Goal: Task Accomplishment & Management: Complete application form

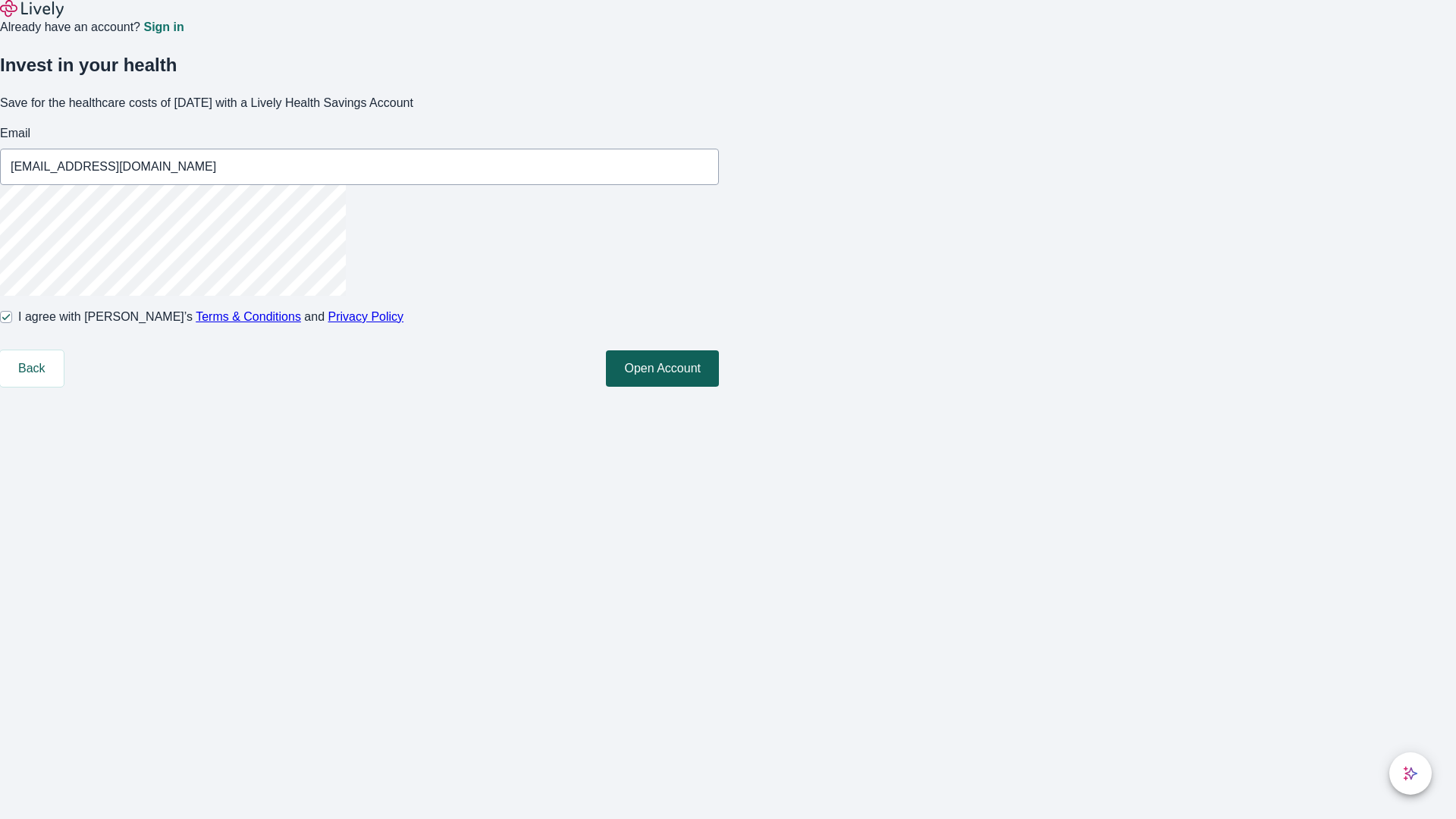
click at [719, 387] on button "Open Account" at bounding box center [662, 368] width 113 height 37
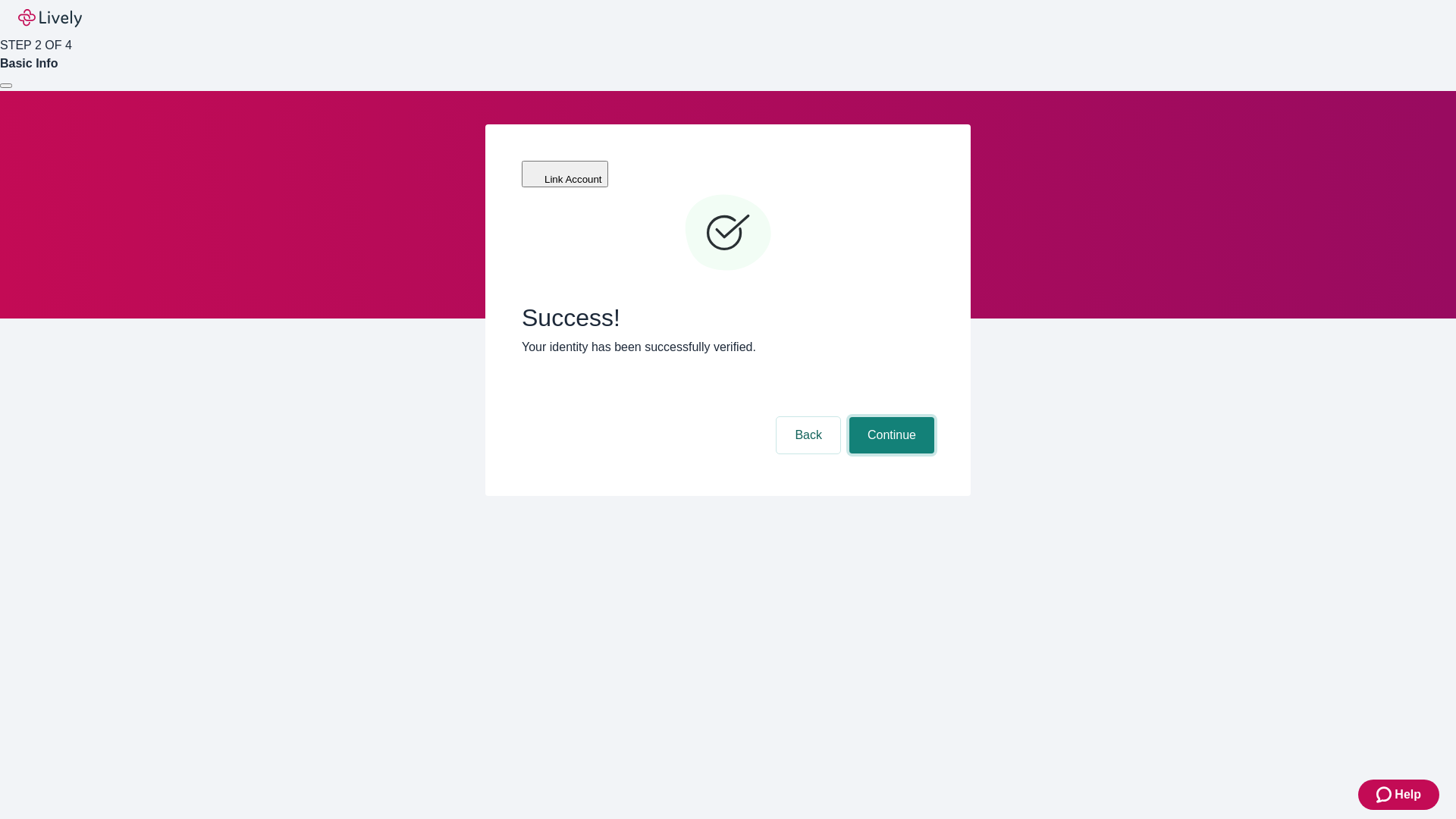
click at [889, 417] on button "Continue" at bounding box center [892, 435] width 85 height 37
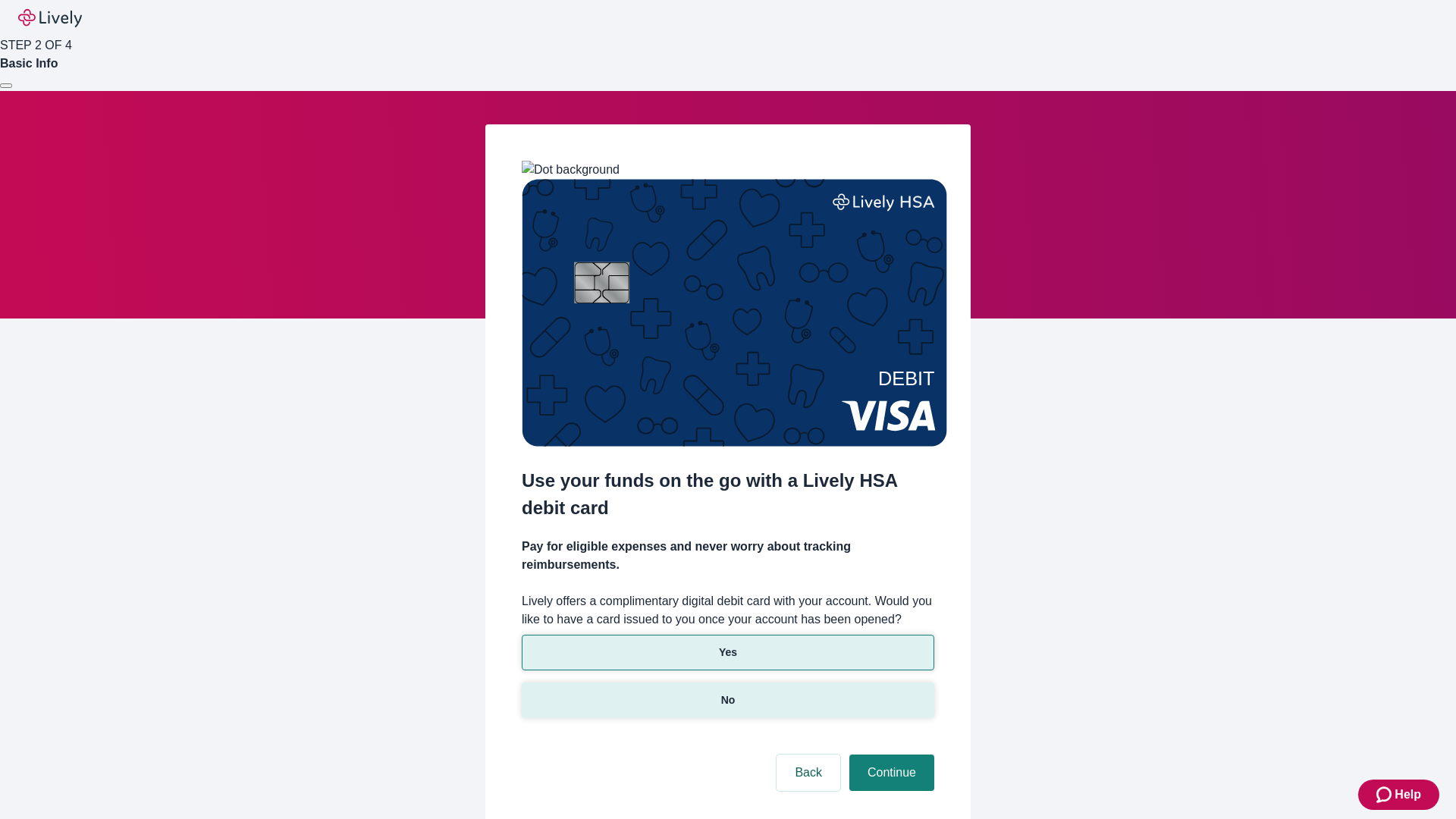
click at [727, 692] on p "No" at bounding box center [728, 700] width 15 height 16
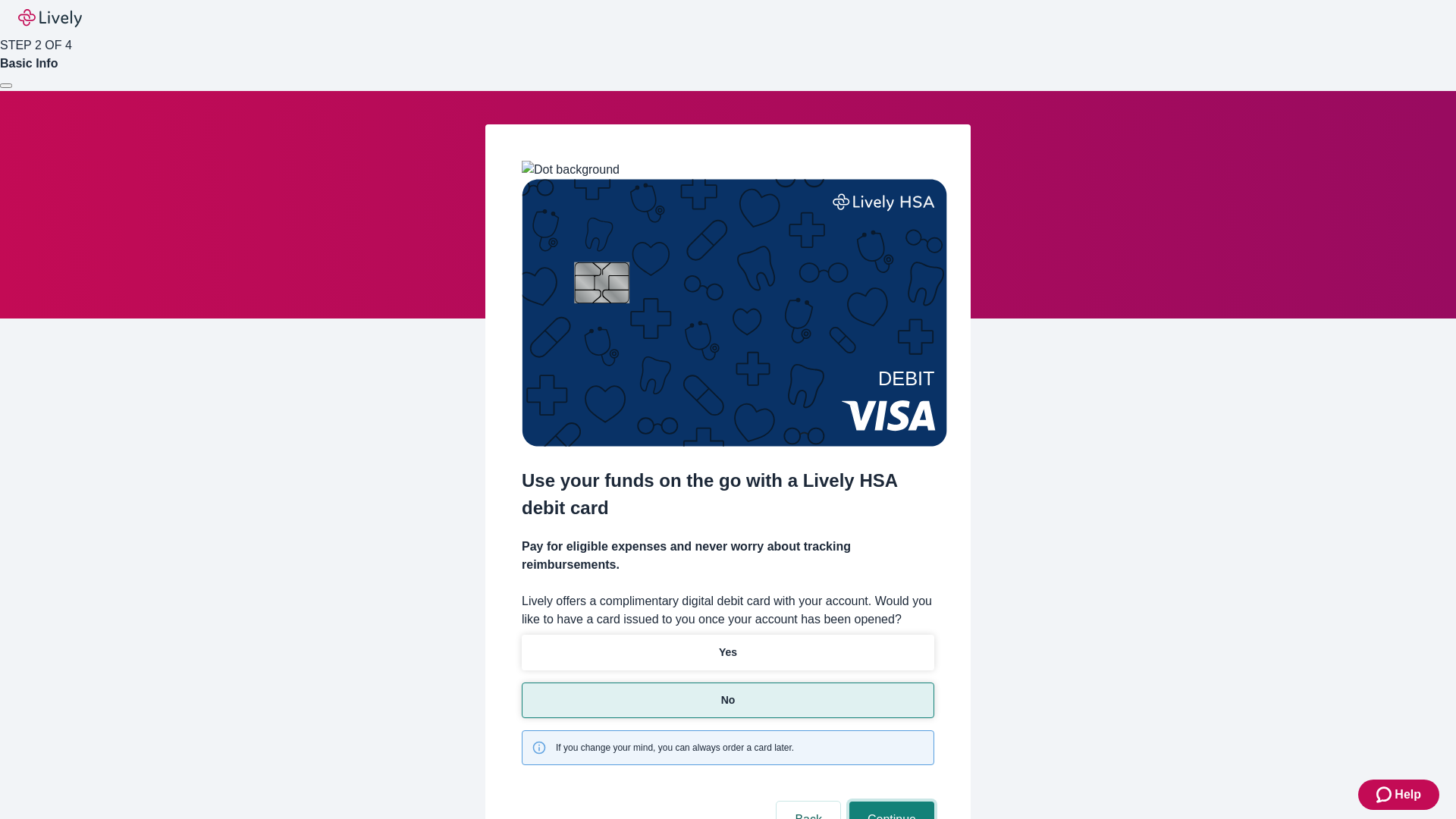
click at [889, 801] on button "Continue" at bounding box center [892, 819] width 85 height 37
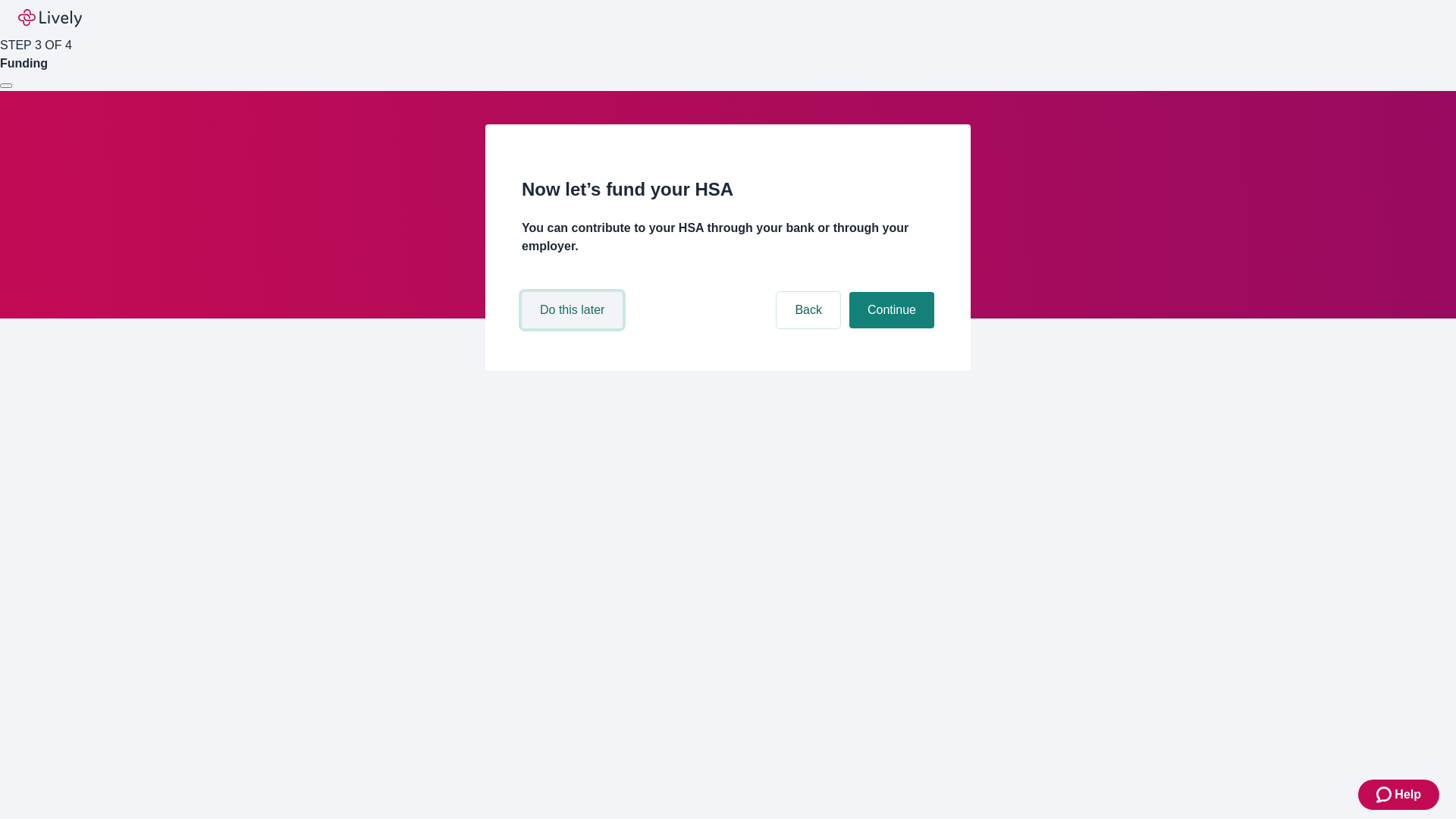
click at [574, 329] on button "Do this later" at bounding box center [571, 310] width 101 height 37
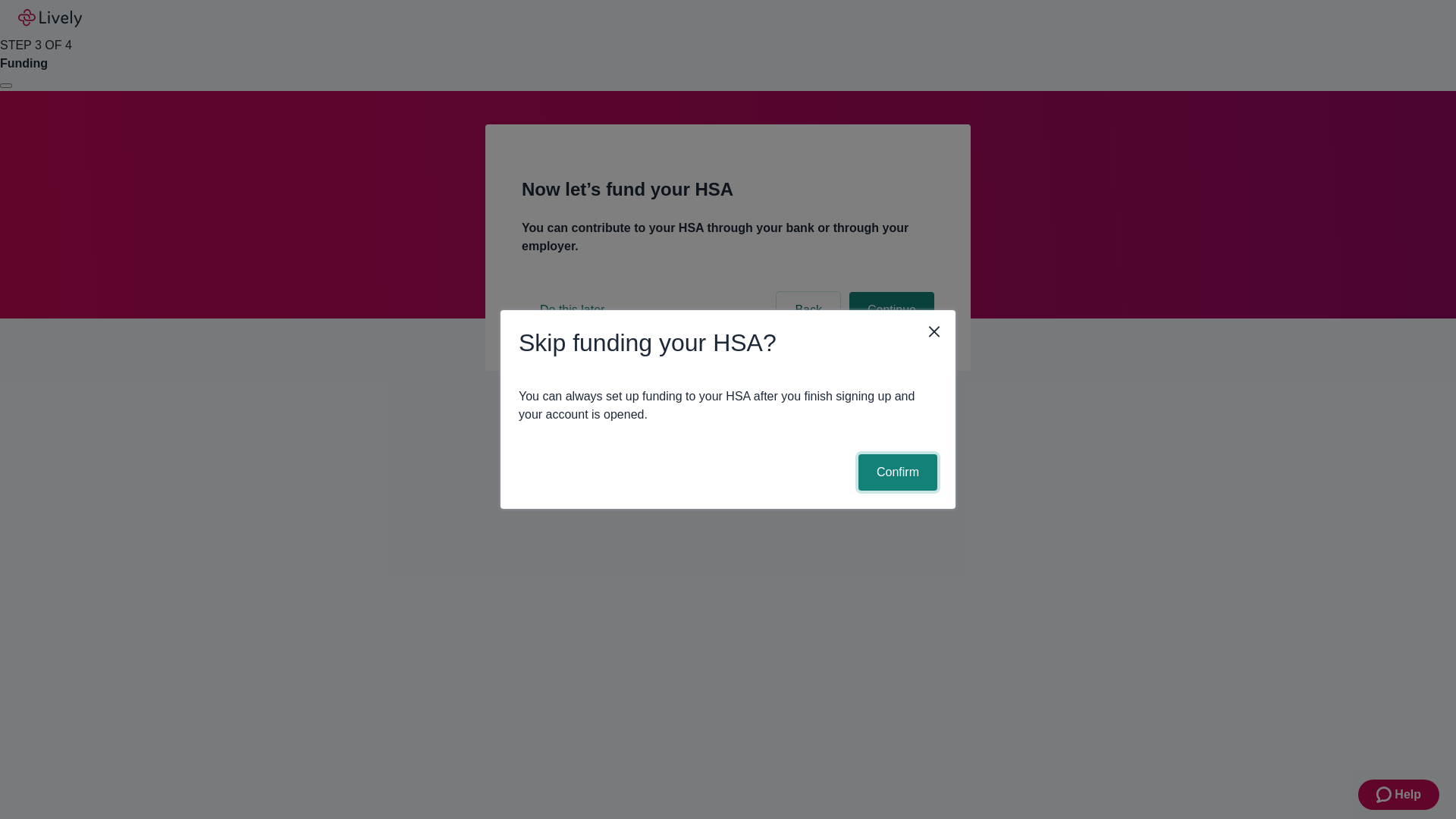
click at [895, 472] on button "Confirm" at bounding box center [898, 472] width 78 height 37
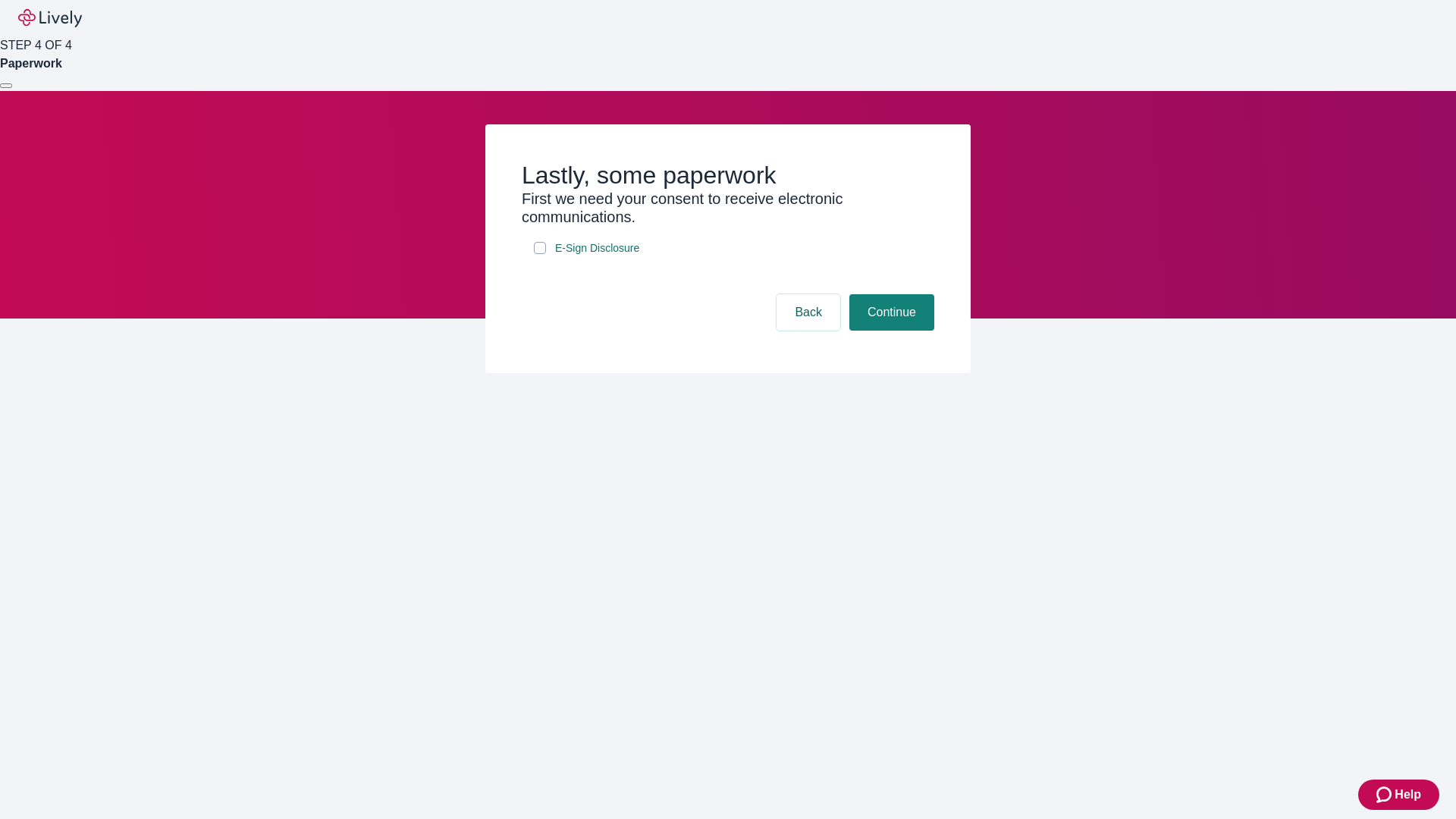
click at [540, 254] on input "E-Sign Disclosure" at bounding box center [540, 248] width 12 height 12
checkbox input "true"
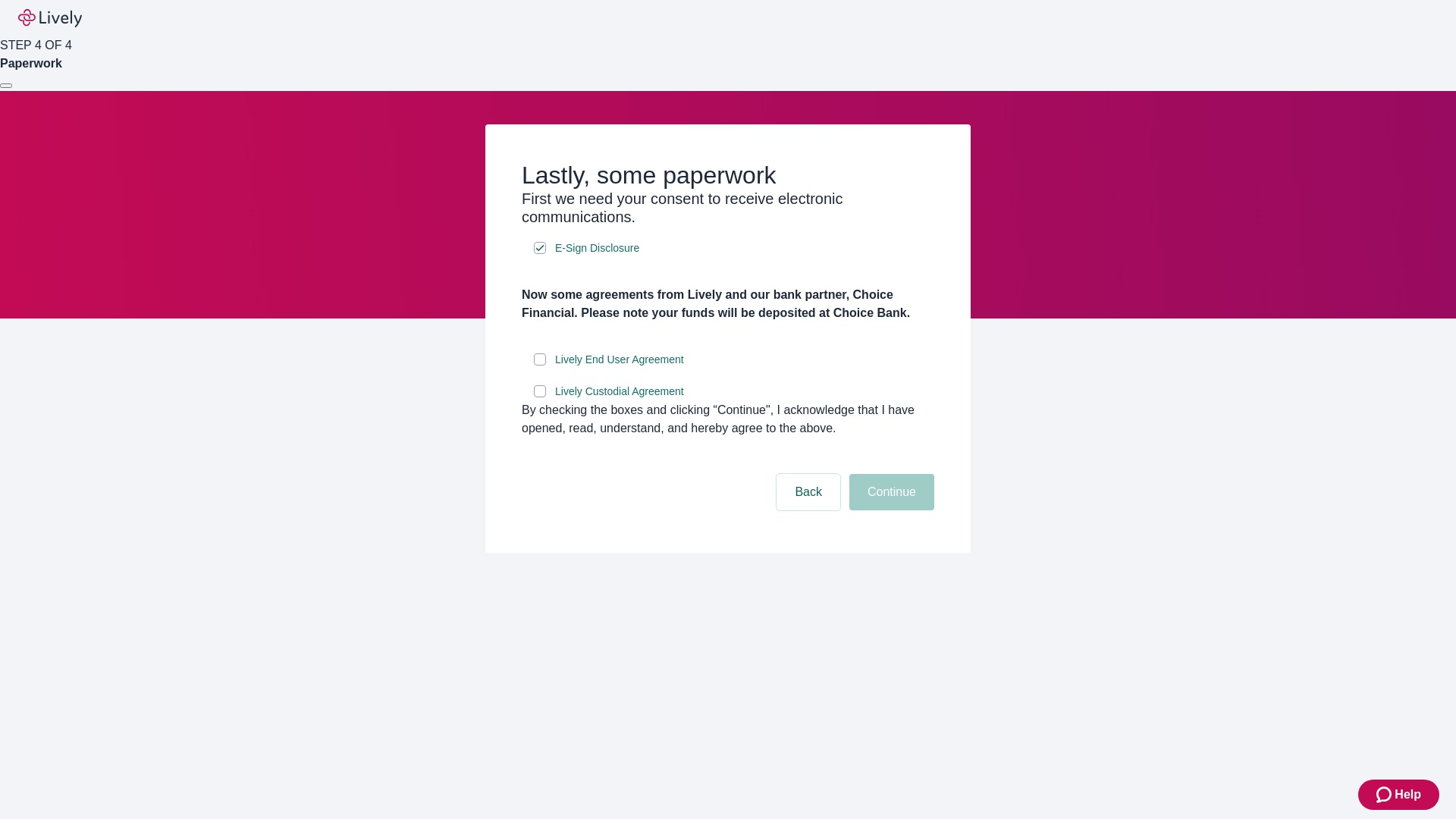
click at [540, 365] on input "Lively End User Agreement" at bounding box center [540, 359] width 12 height 12
checkbox input "true"
click at [540, 397] on input "Lively Custodial Agreement" at bounding box center [540, 391] width 12 height 12
checkbox input "true"
click at [889, 510] on button "Continue" at bounding box center [892, 492] width 85 height 37
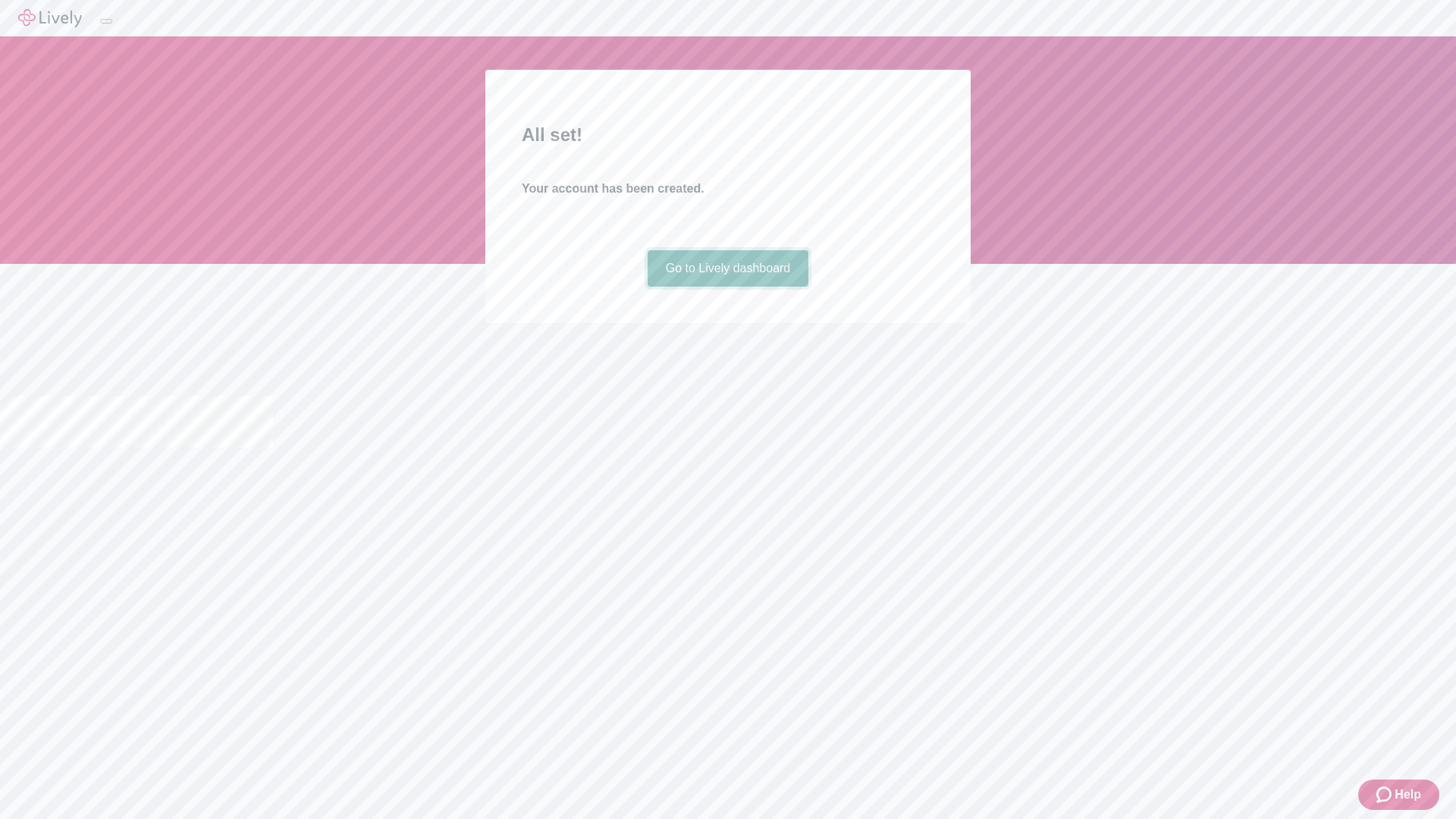
click at [727, 287] on link "Go to Lively dashboard" at bounding box center [728, 268] width 162 height 37
